Goal: Task Accomplishment & Management: Manage account settings

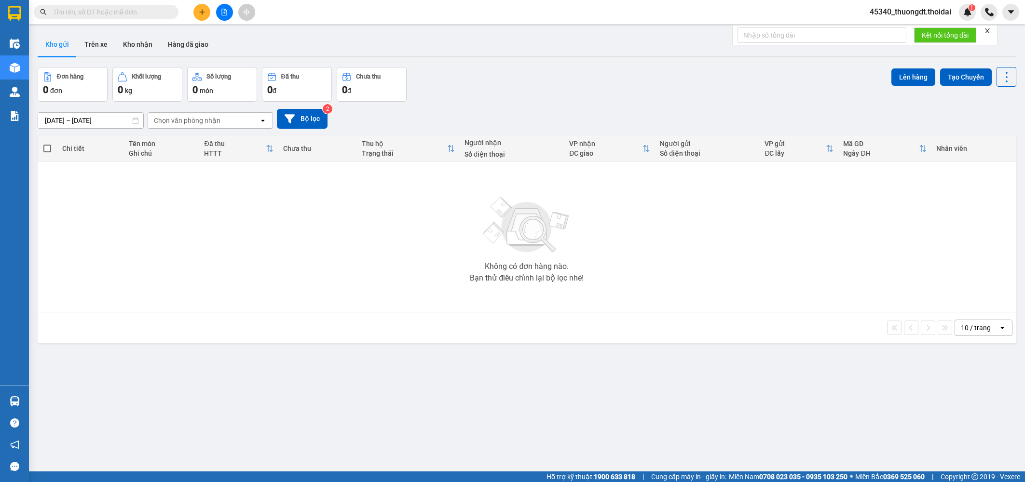
click at [535, 118] on div "[DATE] – [DATE] Press the down arrow key to interact with the calendar and sele…" at bounding box center [527, 119] width 978 height 20
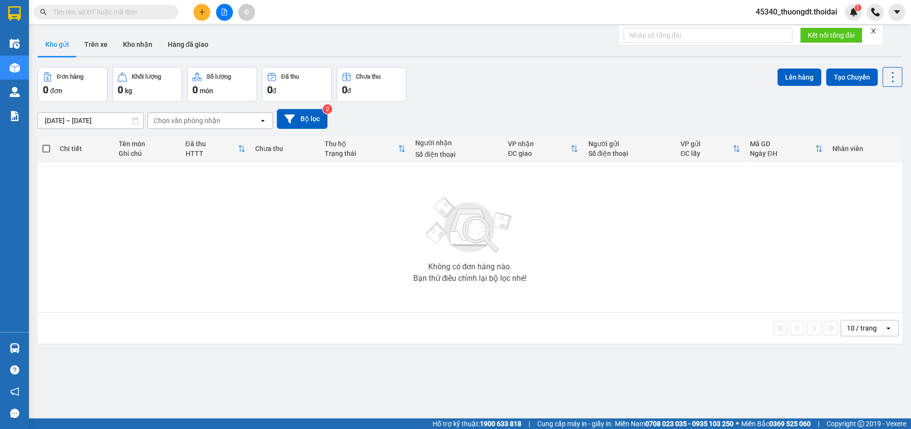
drag, startPoint x: 535, startPoint y: 118, endPoint x: 476, endPoint y: 105, distance: 60.3
click at [476, 105] on div "[DATE] – [DATE] Press the down arrow key to interact with the calendar and sele…" at bounding box center [470, 119] width 865 height 34
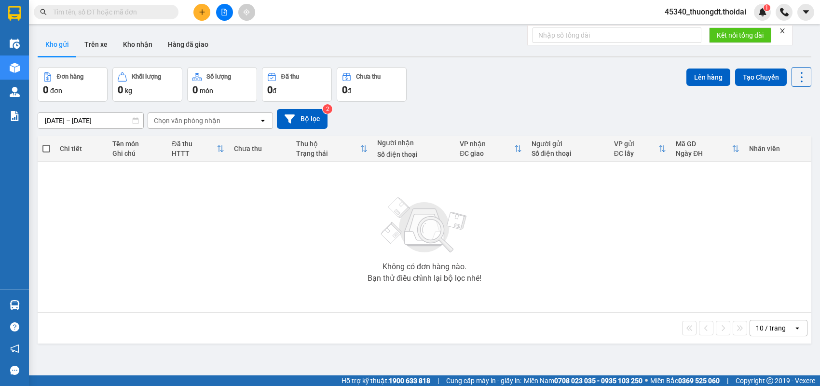
click at [479, 89] on div "Đơn hàng 0 đơn Khối lượng 0 kg Số lượng 0 món Đã thu 0 đ Chưa thu 0 đ Lên hàng …" at bounding box center [424, 84] width 773 height 35
click at [151, 43] on button "Kho nhận" at bounding box center [137, 44] width 45 height 23
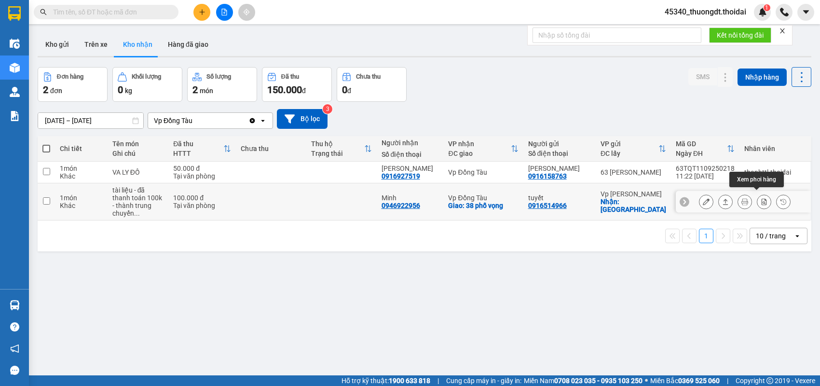
click at [760, 197] on button at bounding box center [764, 201] width 14 height 17
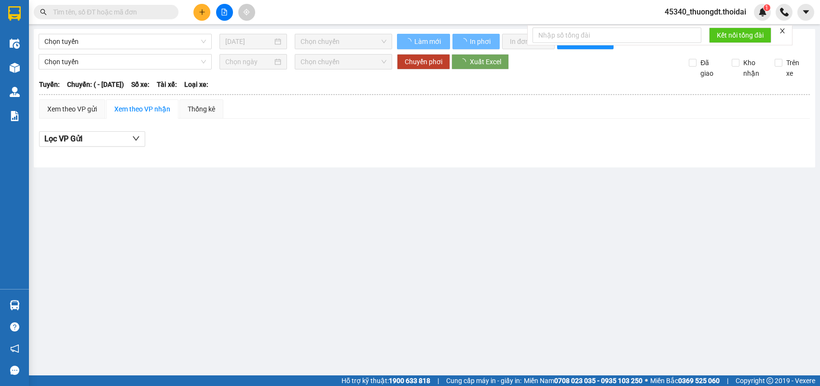
type input "[DATE]"
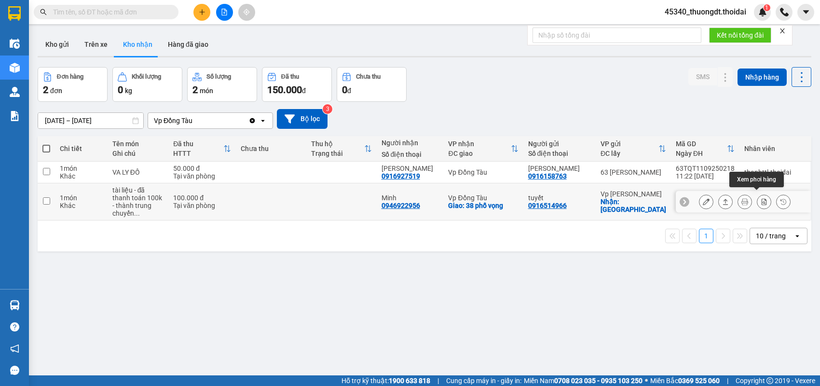
click at [761, 198] on icon at bounding box center [763, 201] width 5 height 7
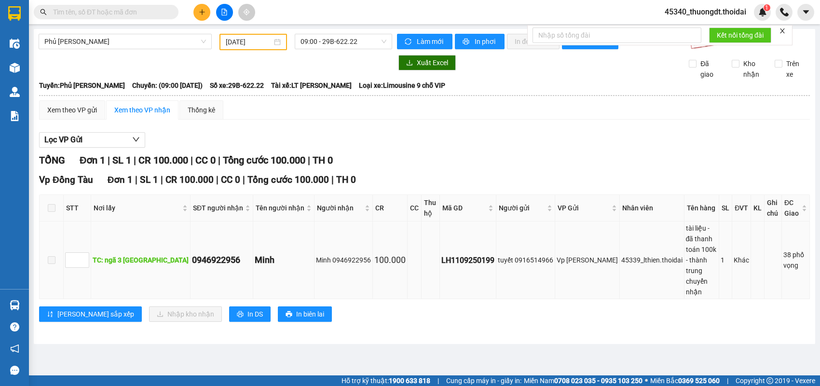
click at [48, 256] on span at bounding box center [52, 260] width 8 height 8
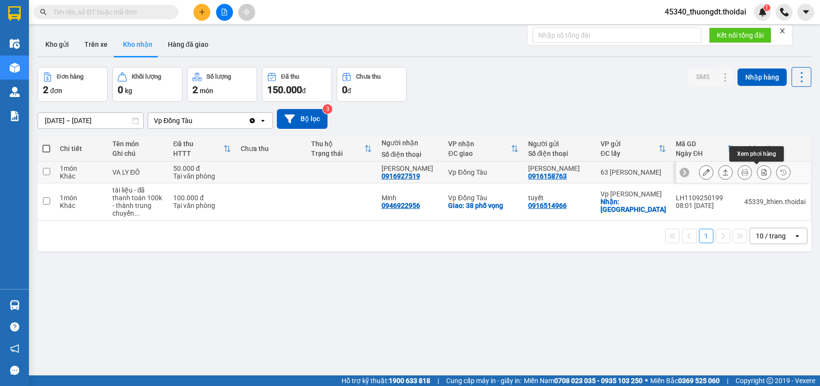
click at [757, 171] on button at bounding box center [764, 172] width 14 height 17
click at [718, 198] on button at bounding box center [725, 201] width 14 height 17
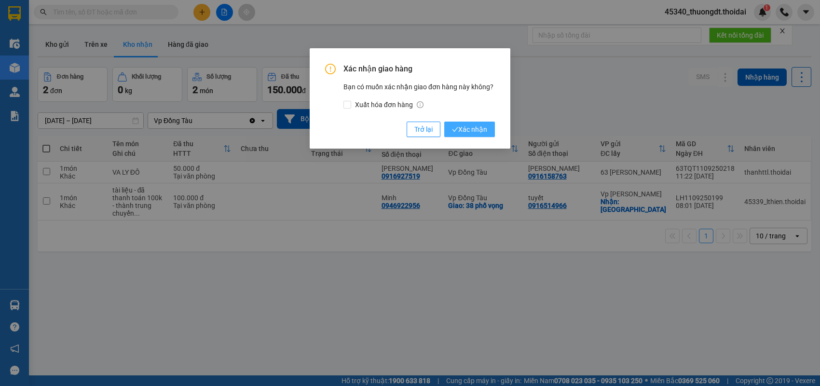
click at [471, 131] on span "Xác nhận" at bounding box center [469, 129] width 35 height 11
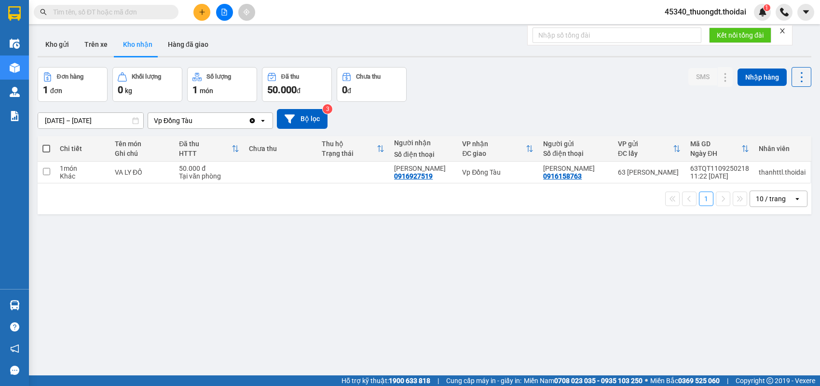
click at [159, 12] on input "text" at bounding box center [110, 12] width 114 height 11
paste input "0973337144"
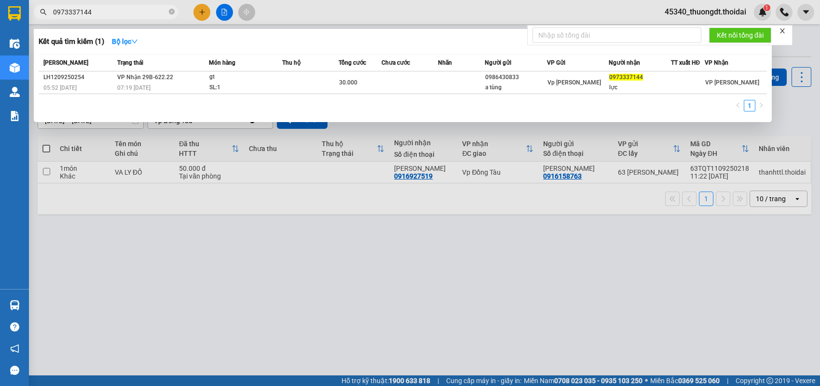
type input "0973337144"
click at [173, 12] on icon "close-circle" at bounding box center [172, 12] width 6 height 6
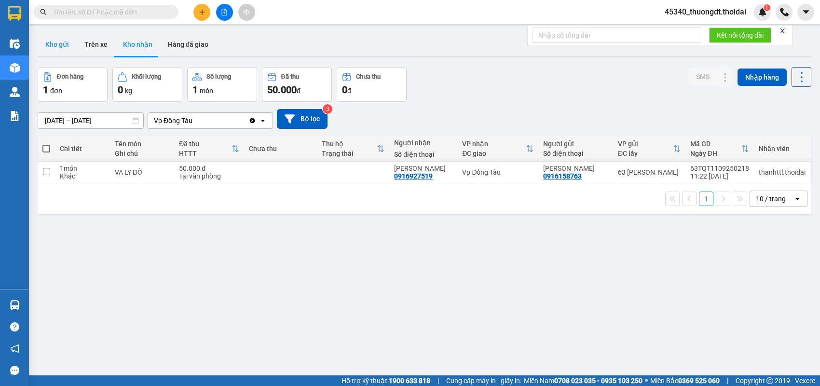
click at [62, 53] on button "Kho gửi" at bounding box center [57, 44] width 39 height 23
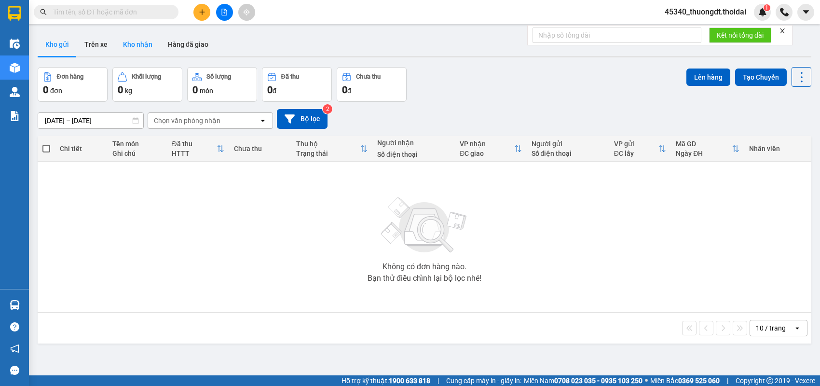
click at [140, 48] on button "Kho nhận" at bounding box center [137, 44] width 45 height 23
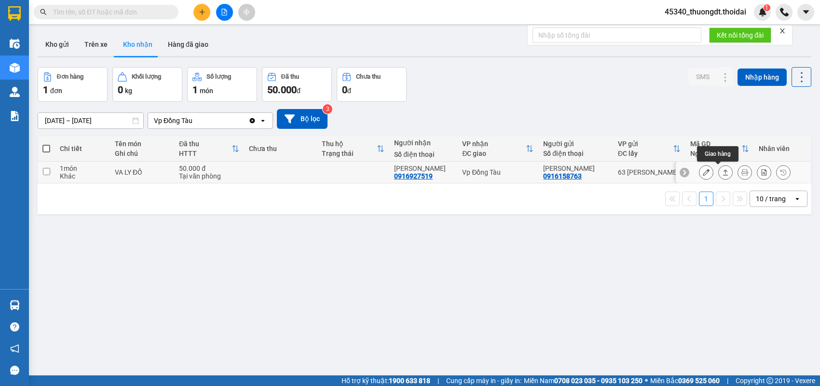
click at [722, 172] on icon at bounding box center [725, 172] width 7 height 7
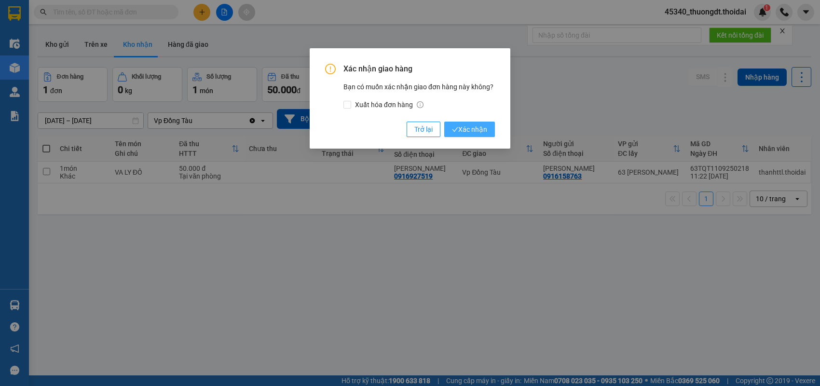
click at [475, 135] on span "Xác nhận" at bounding box center [469, 129] width 35 height 11
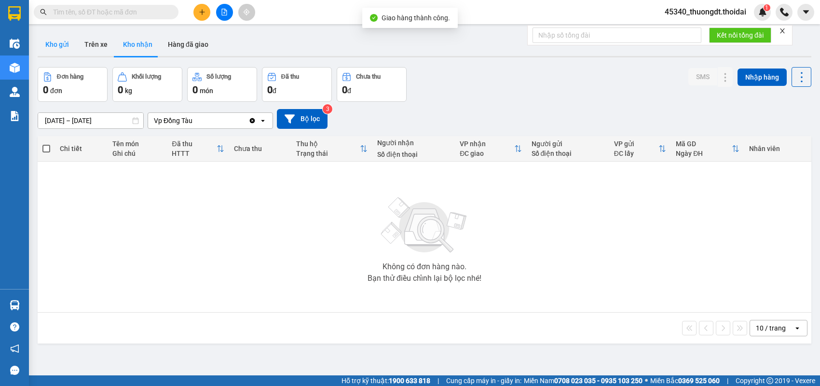
click at [46, 40] on button "Kho gửi" at bounding box center [57, 44] width 39 height 23
